Goal: Find specific page/section: Find specific page/section

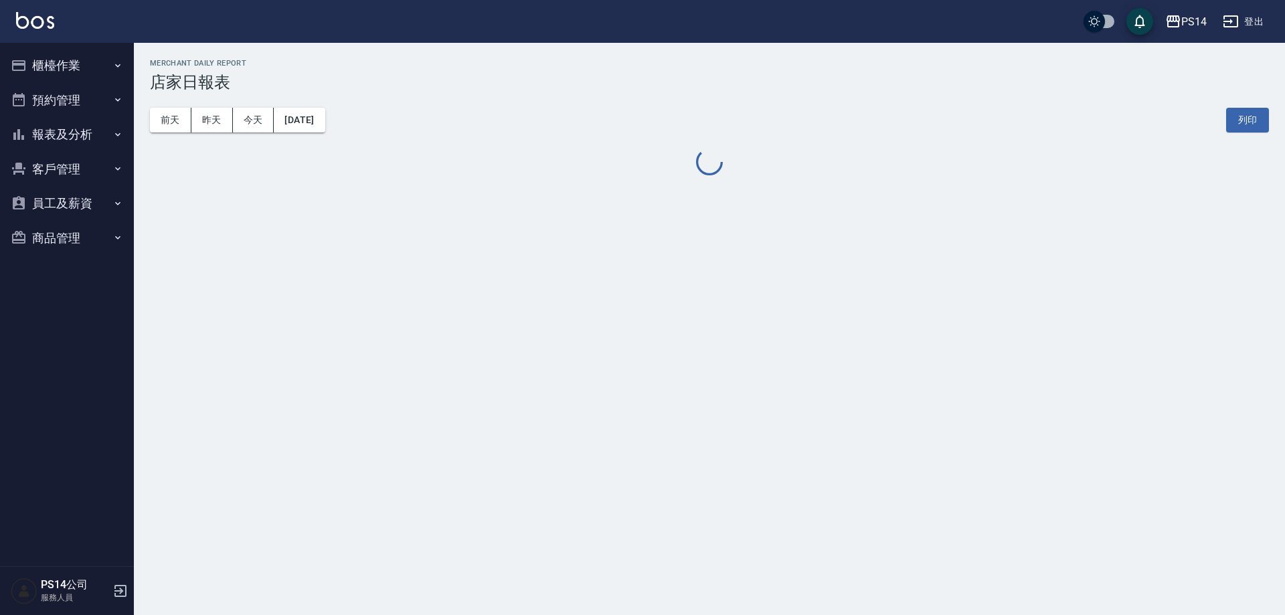
click at [56, 128] on button "報表及分析" at bounding box center [66, 134] width 123 height 35
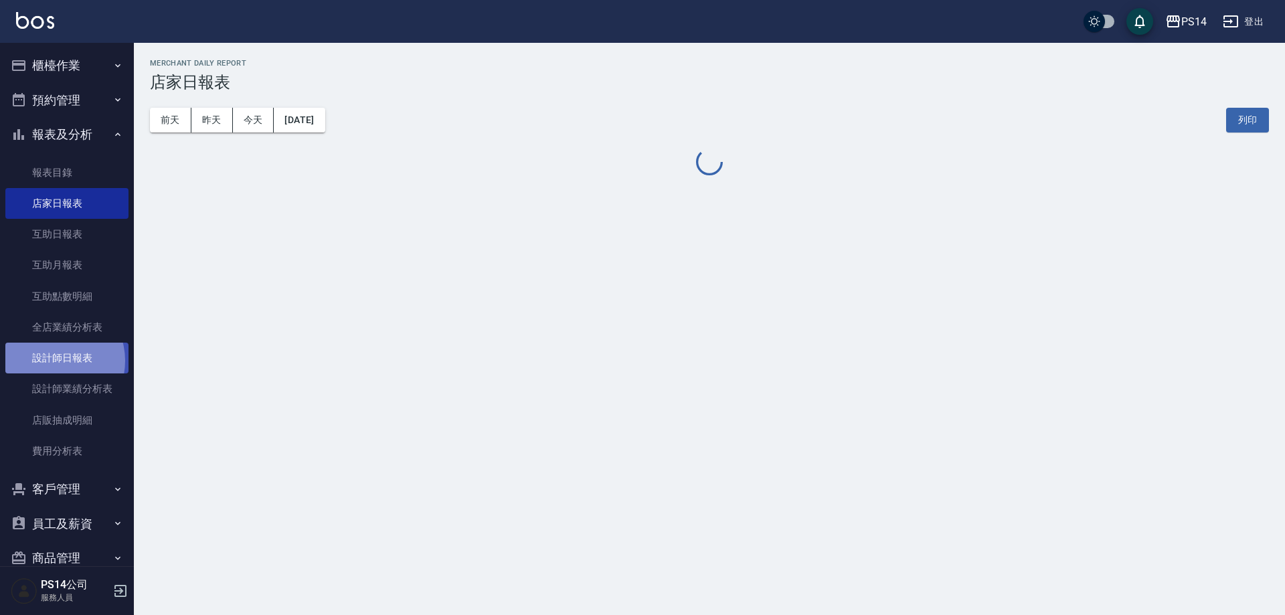
click at [53, 361] on link "設計師日報表" at bounding box center [66, 358] width 123 height 31
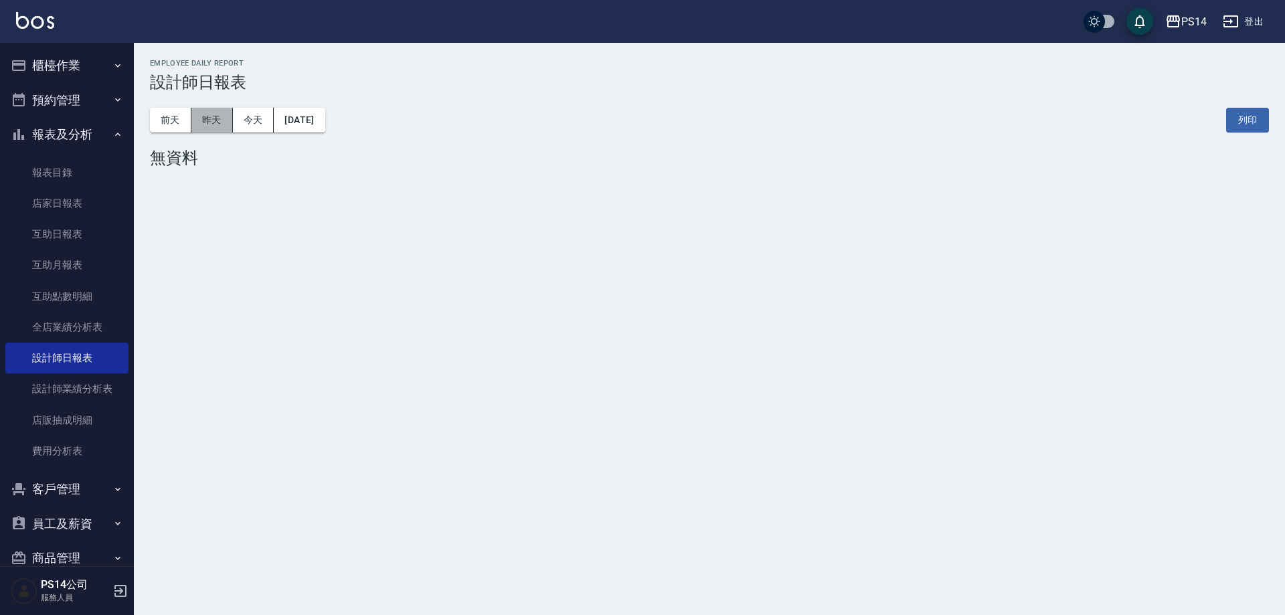
click at [221, 115] on button "昨天" at bounding box center [211, 120] width 41 height 25
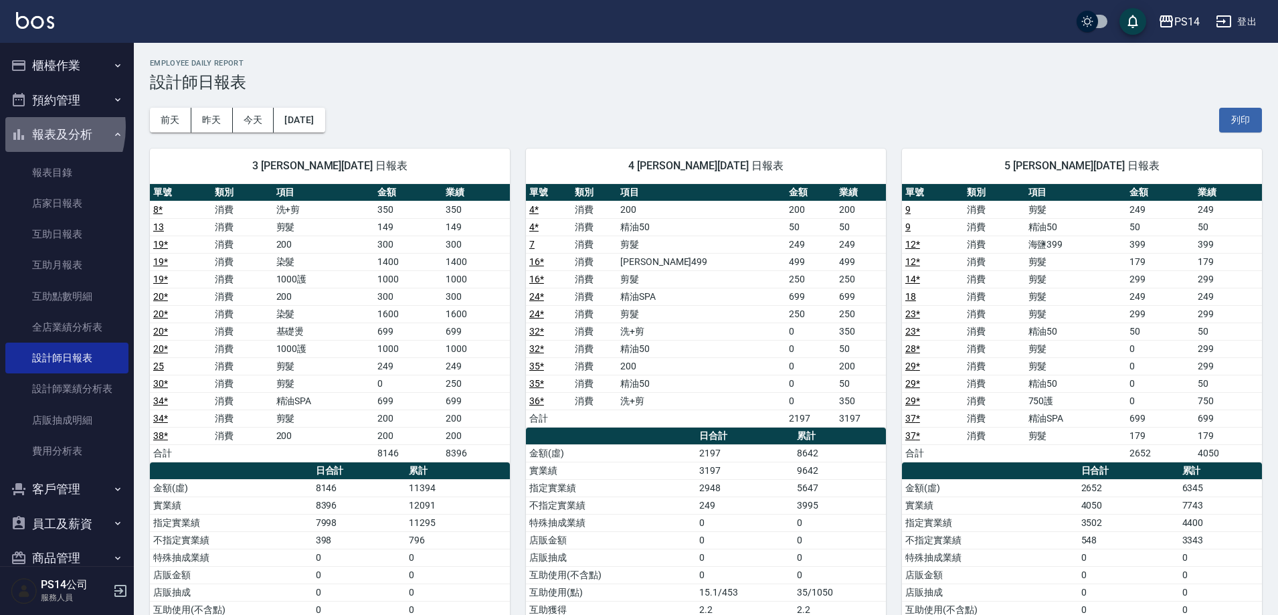
click at [30, 127] on button "報表及分析" at bounding box center [66, 134] width 123 height 35
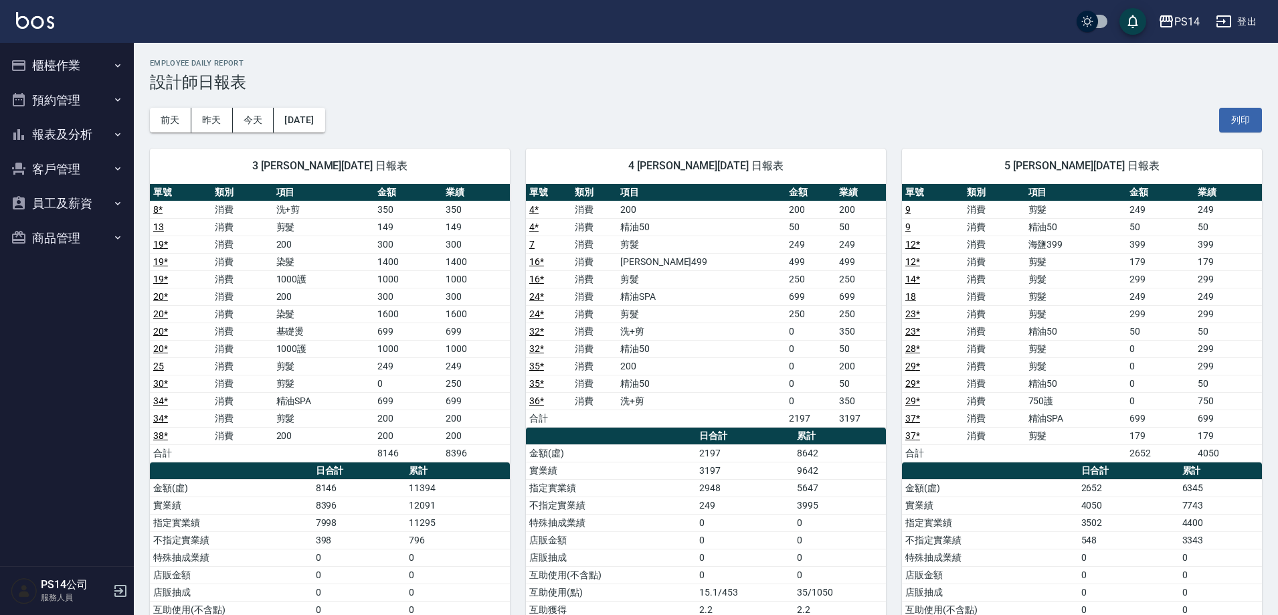
click at [1241, 17] on button "登出" at bounding box center [1236, 21] width 52 height 25
